Goal: Transaction & Acquisition: Download file/media

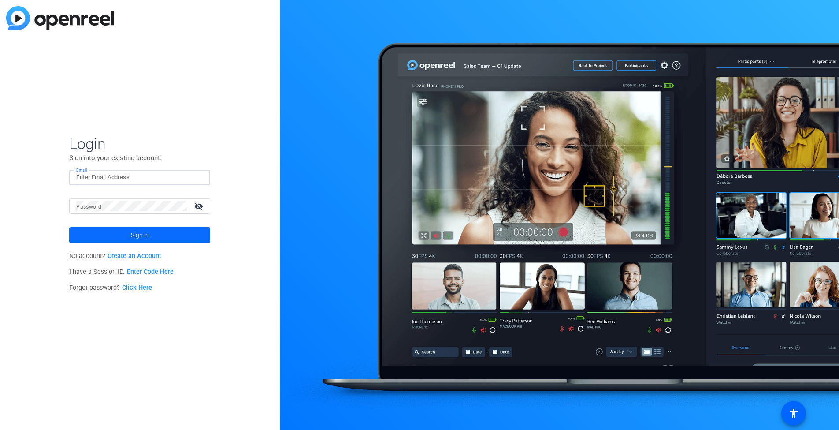
click at [153, 236] on span at bounding box center [139, 234] width 141 height 21
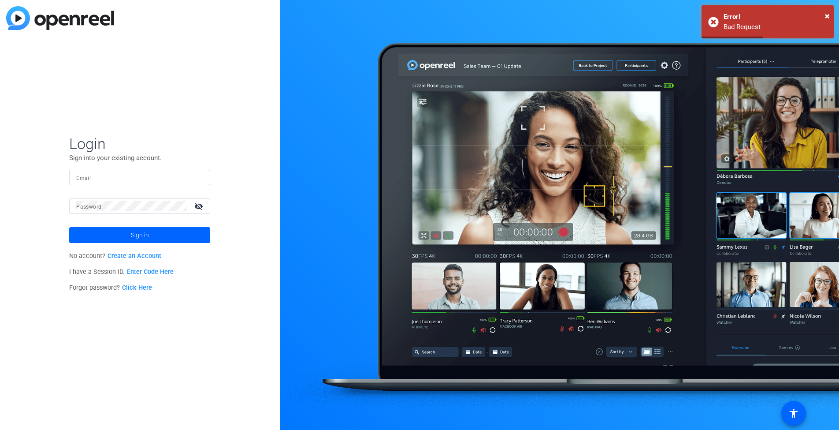
click at [108, 174] on input "Email" at bounding box center [139, 177] width 127 height 11
type input "[PERSON_NAME][EMAIL_ADDRESS][PERSON_NAME][DOMAIN_NAME]"
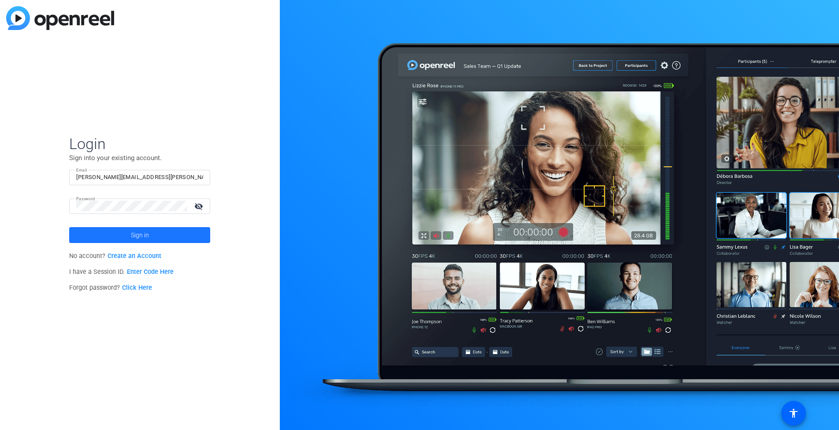
click at [131, 235] on span "Sign in" at bounding box center [140, 235] width 18 height 22
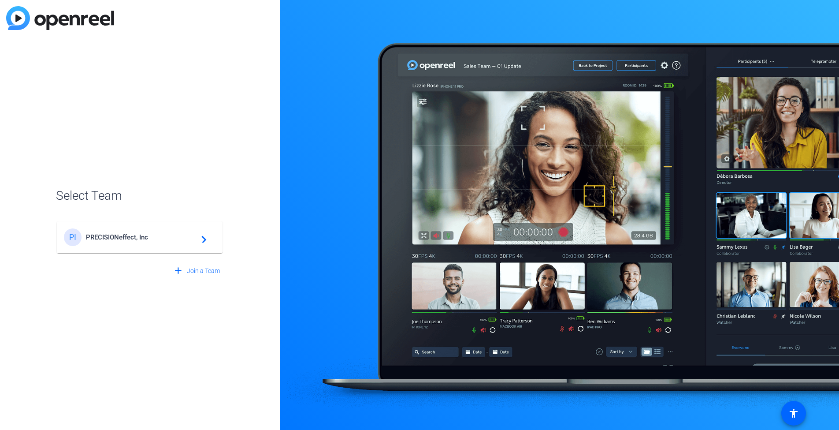
click at [199, 239] on mat-icon "navigate_next" at bounding box center [201, 237] width 11 height 11
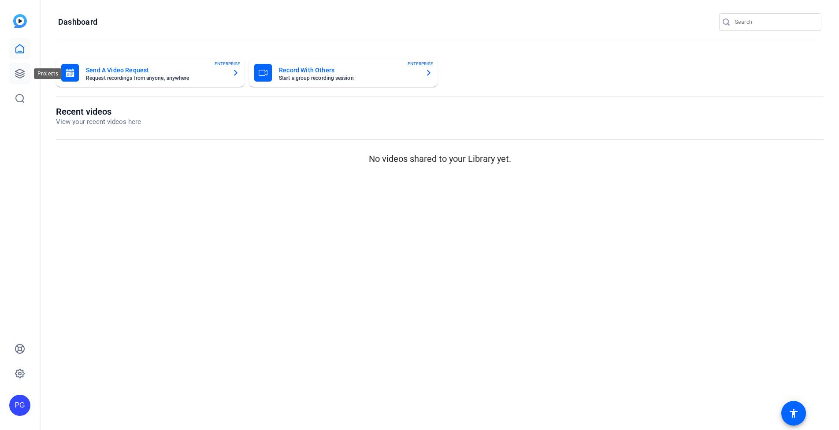
click at [17, 71] on icon at bounding box center [19, 73] width 9 height 9
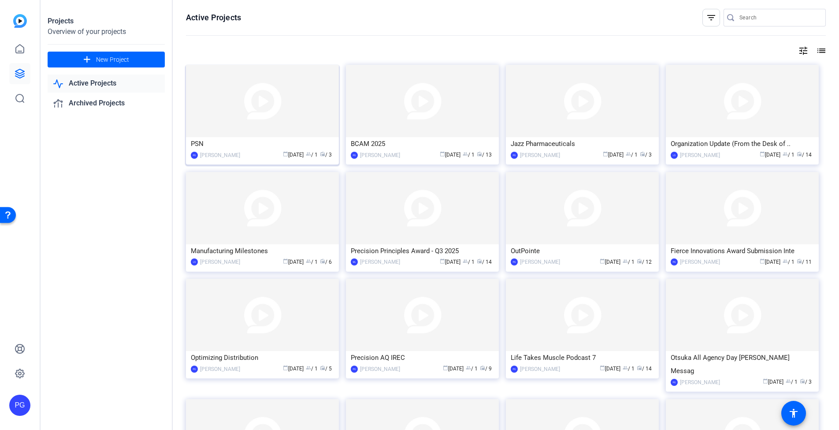
click at [245, 97] on img at bounding box center [262, 101] width 153 height 72
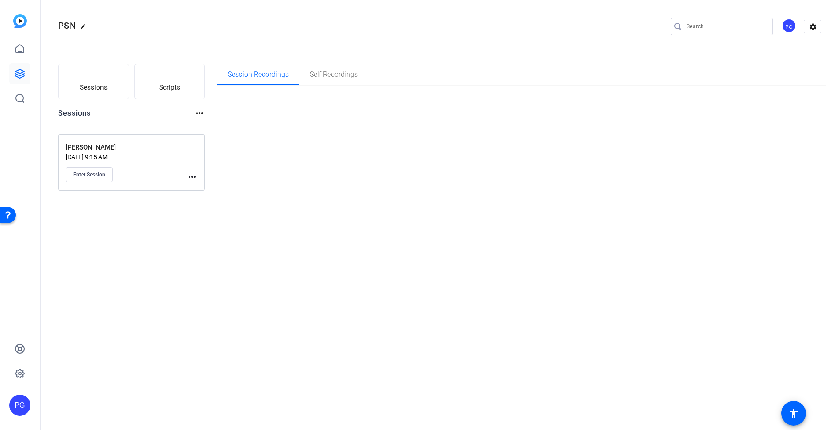
click at [245, 97] on div "Session Recordings Self Recordings" at bounding box center [521, 127] width 609 height 127
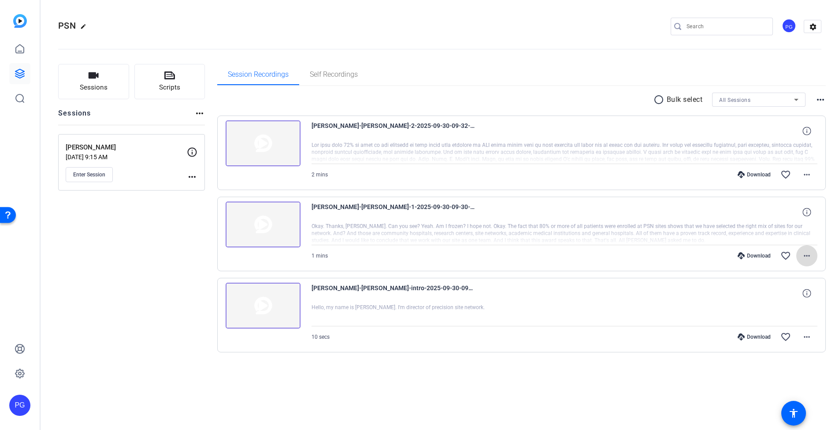
click at [808, 256] on mat-icon "more_horiz" at bounding box center [807, 255] width 11 height 11
click at [783, 296] on span "Download MP4" at bounding box center [784, 296] width 53 height 11
click at [808, 173] on mat-icon "more_horiz" at bounding box center [807, 174] width 11 height 11
click at [784, 213] on span "Download MP4" at bounding box center [784, 215] width 53 height 11
